Goal: Navigation & Orientation: Find specific page/section

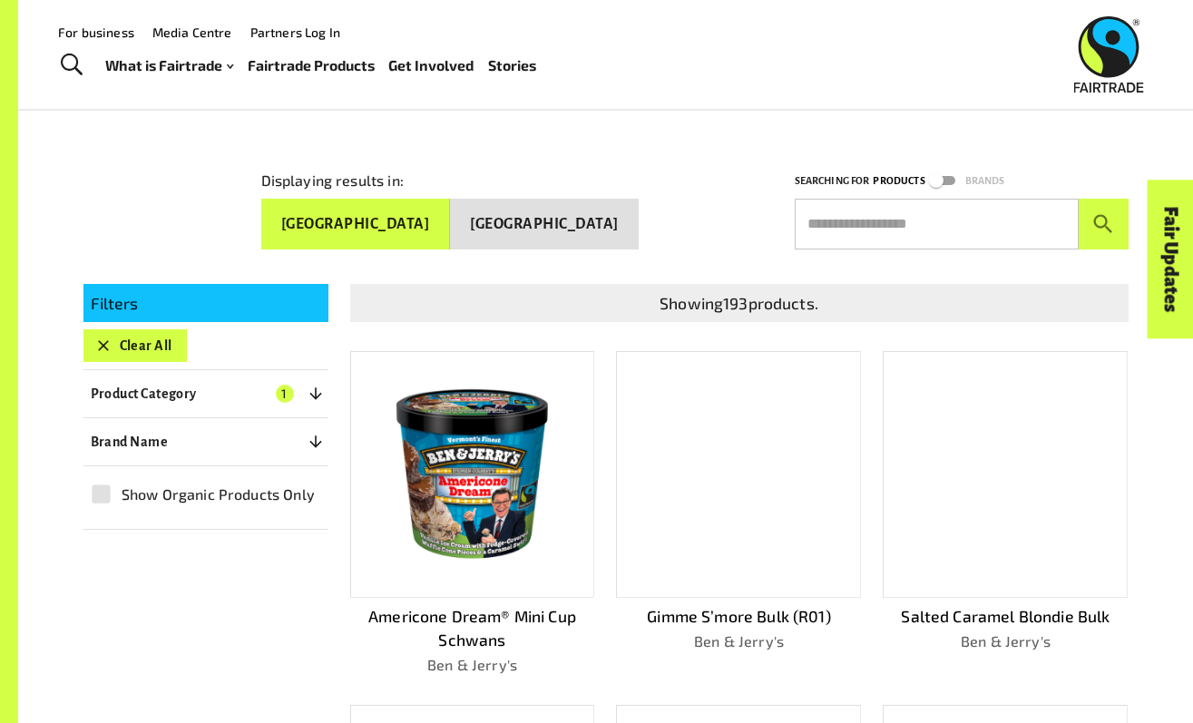
scroll to position [162, 0]
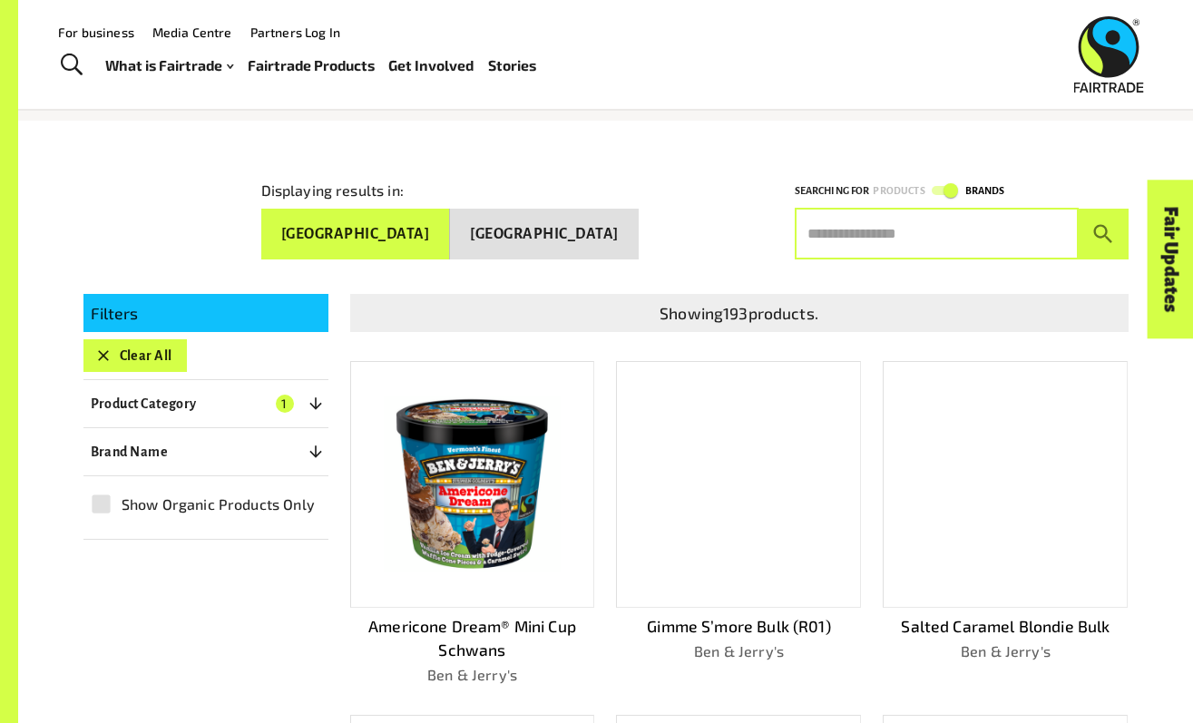
click at [916, 221] on input "text" at bounding box center [936, 234] width 284 height 51
click at [891, 234] on input "text" at bounding box center [936, 234] width 284 height 51
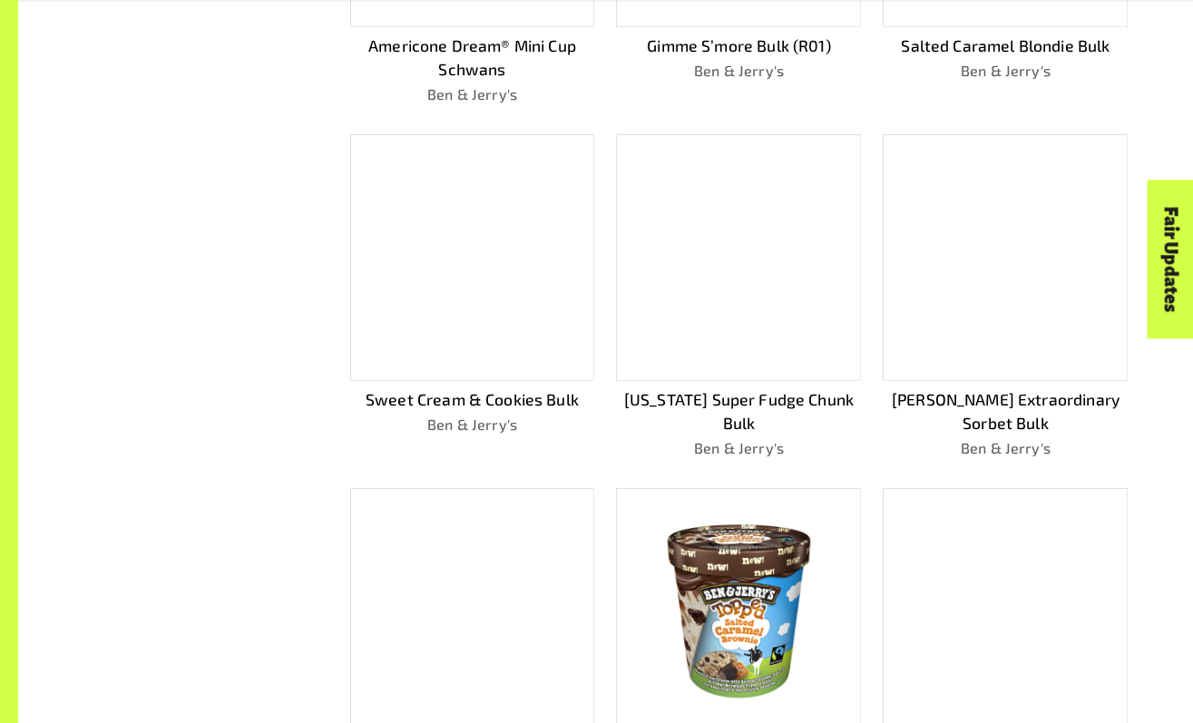
scroll to position [907, 0]
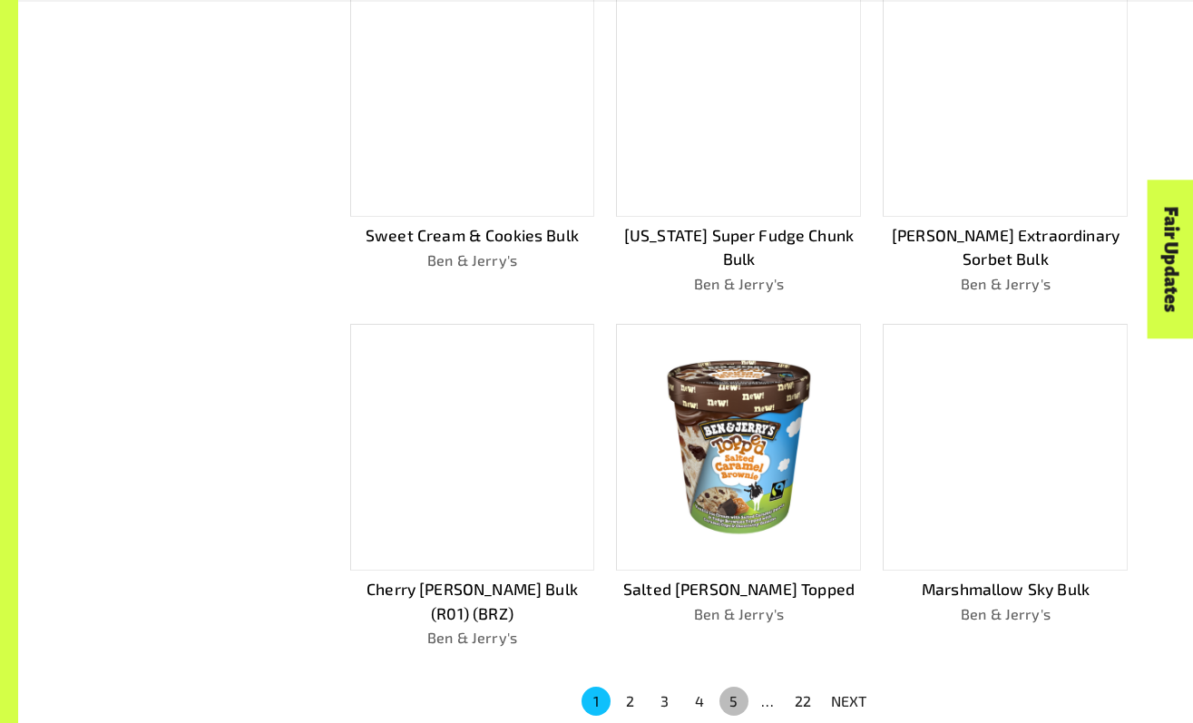
click at [729, 687] on button "5" at bounding box center [733, 701] width 29 height 29
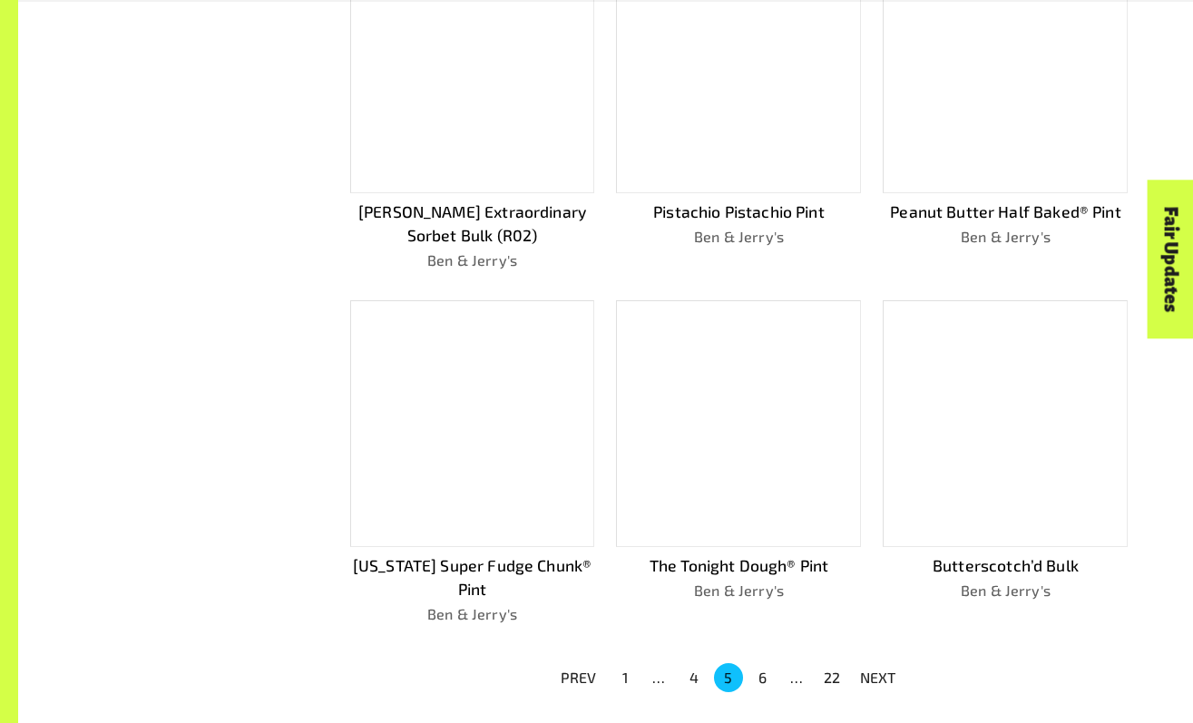
click at [789, 681] on ul "PREV 1 … 4 5 6 … 22 NEXT" at bounding box center [728, 677] width 357 height 33
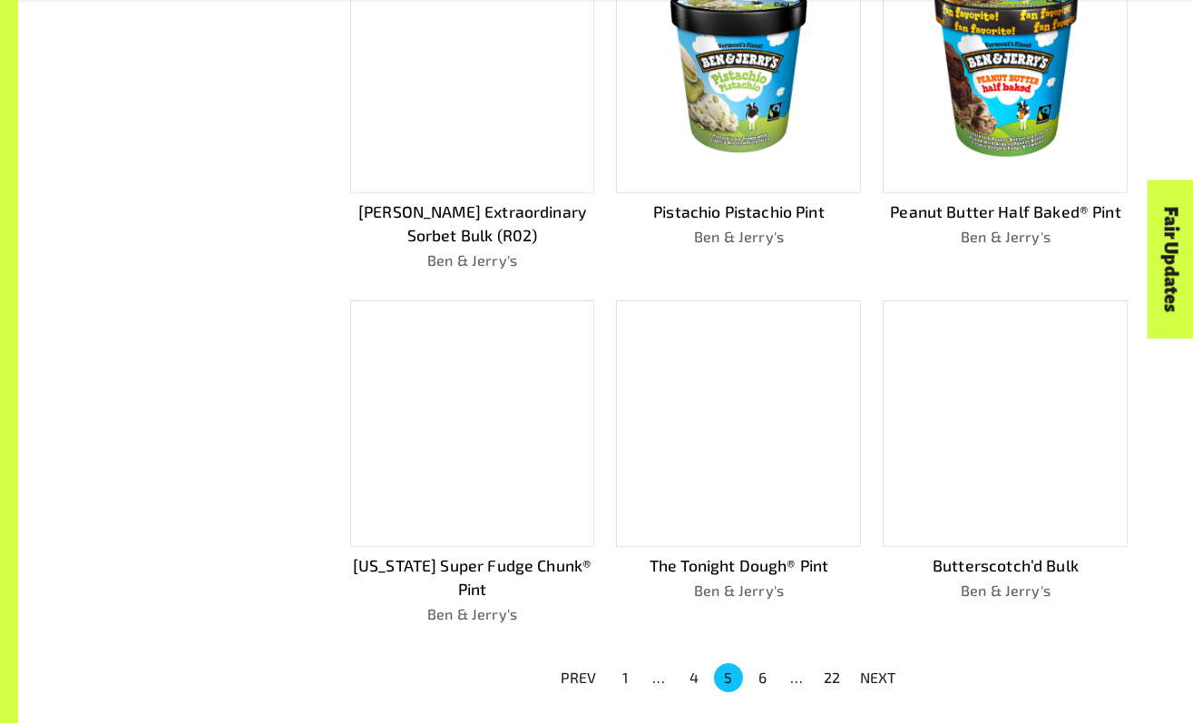
click at [795, 674] on div "…" at bounding box center [797, 678] width 29 height 22
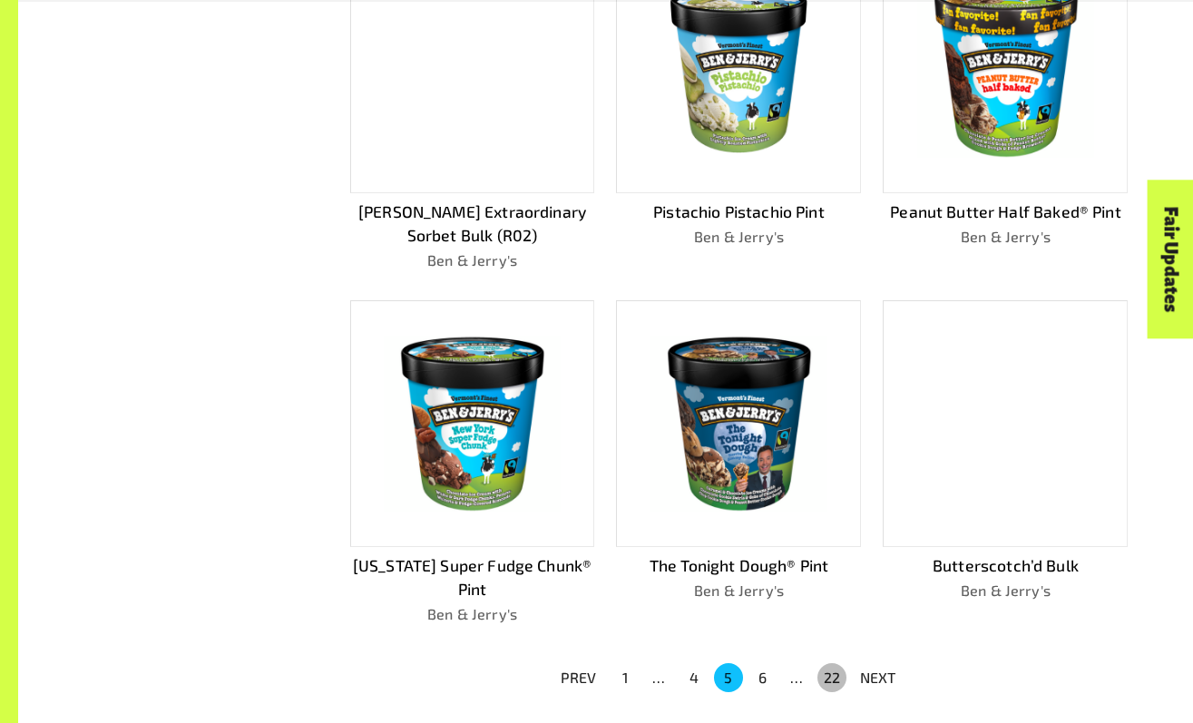
click at [830, 674] on button "22" at bounding box center [831, 677] width 29 height 29
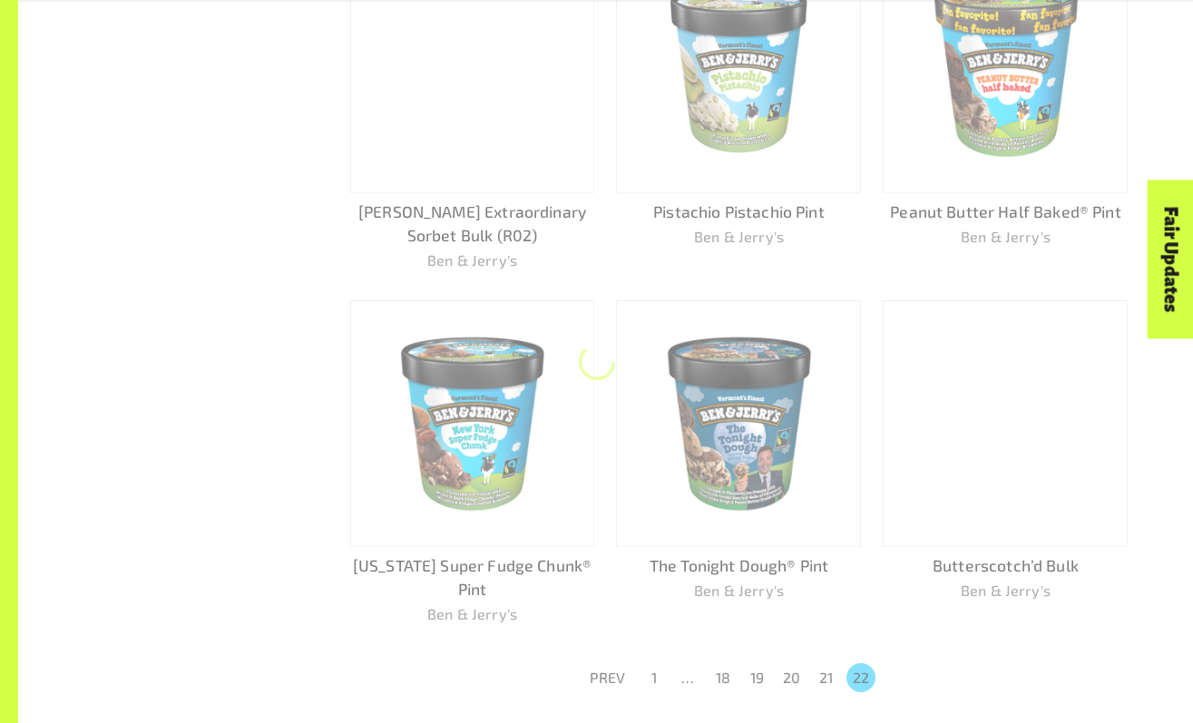
scroll to position [577, 0]
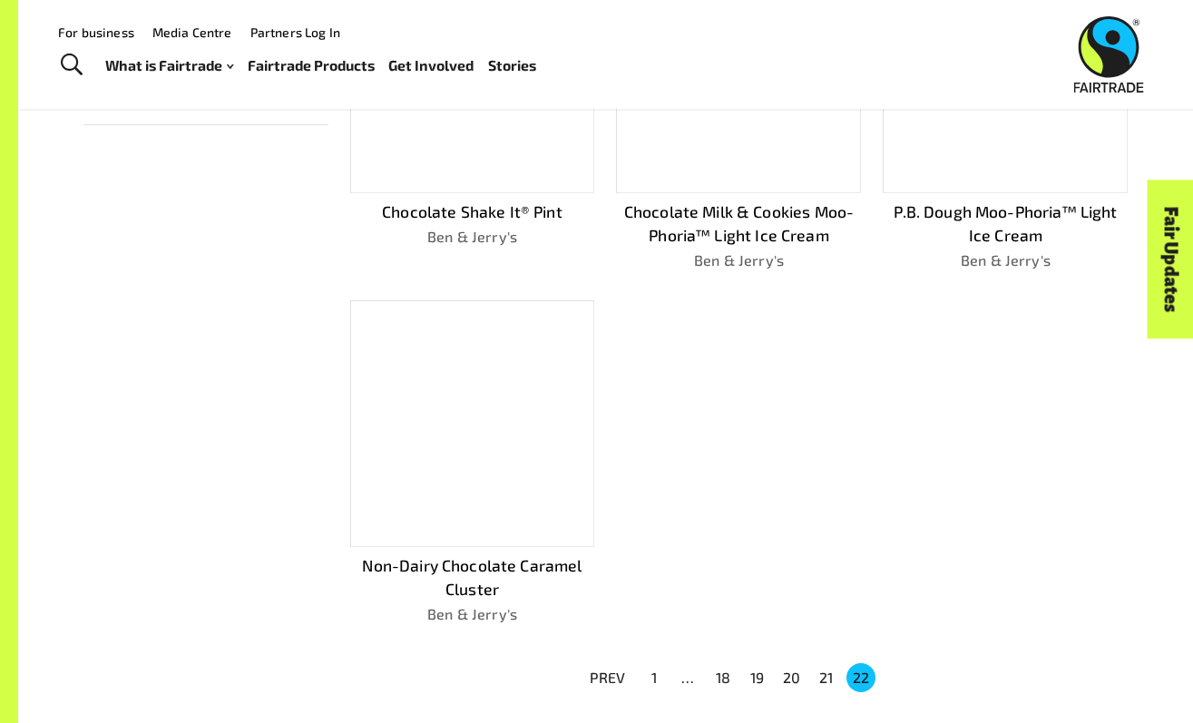
click at [788, 672] on button "20" at bounding box center [791, 677] width 29 height 29
